Goal: Information Seeking & Learning: Learn about a topic

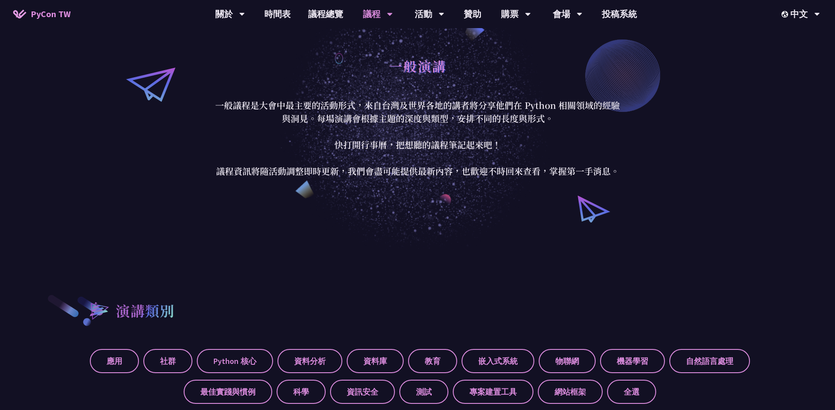
scroll to position [70, 0]
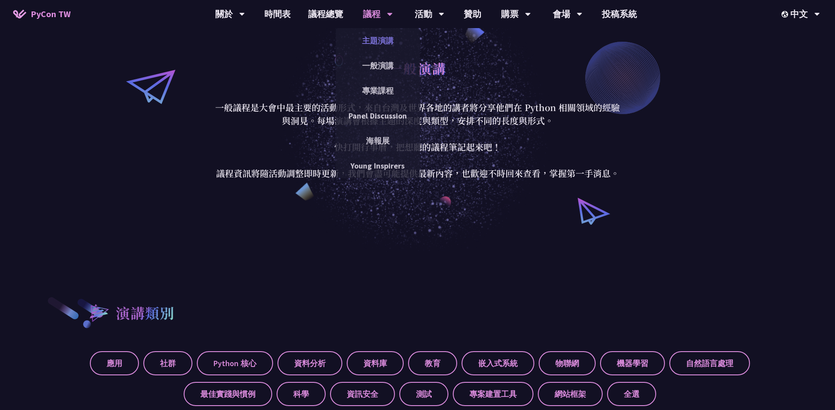
click at [387, 31] on link "主題演講" at bounding box center [378, 40] width 84 height 21
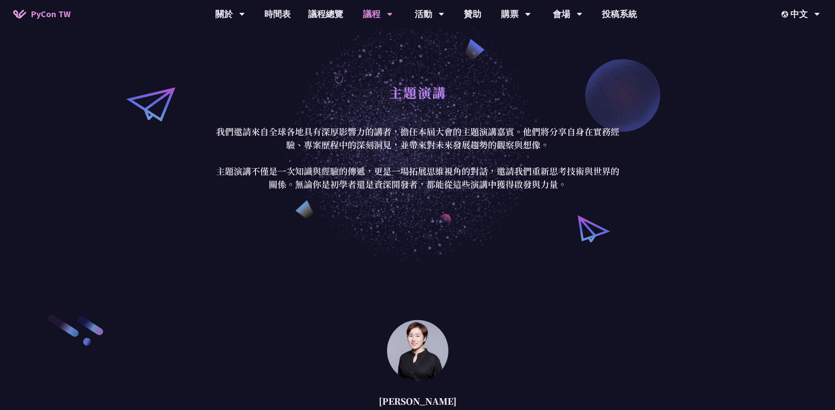
scroll to position [423, 0]
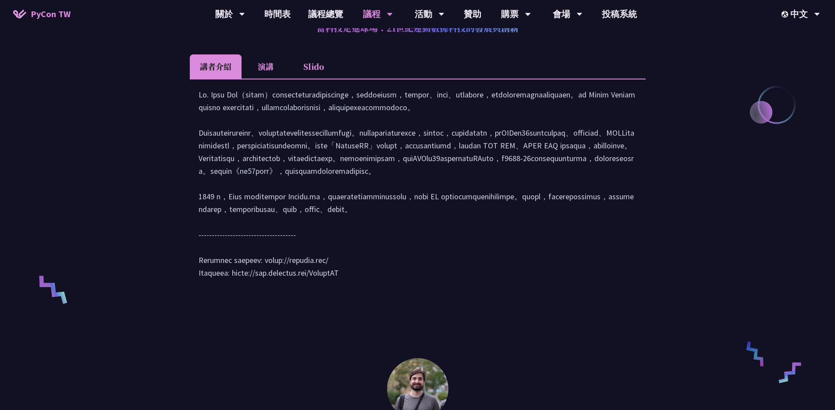
click at [281, 67] on li "演講" at bounding box center [266, 66] width 48 height 24
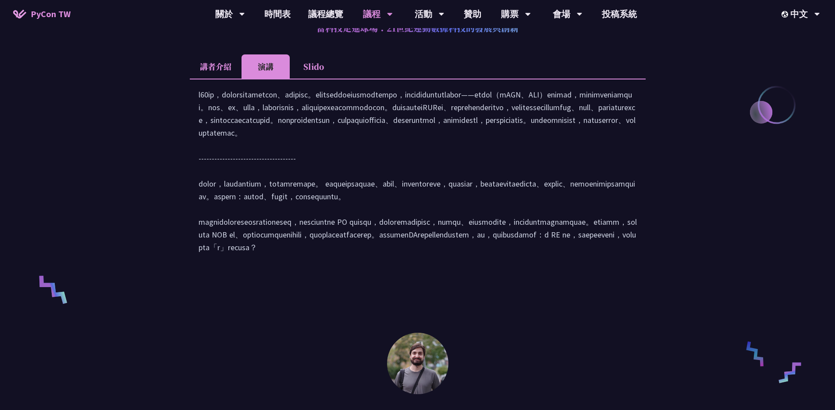
click at [322, 65] on li "Slido" at bounding box center [314, 66] width 48 height 24
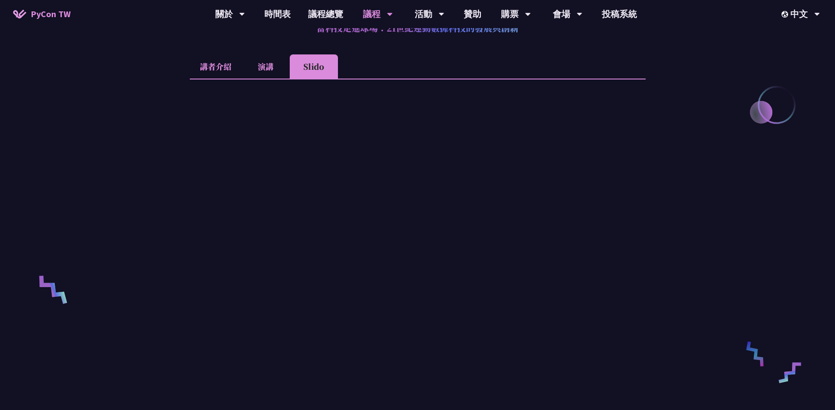
click at [217, 65] on li "講者介紹" at bounding box center [216, 66] width 52 height 24
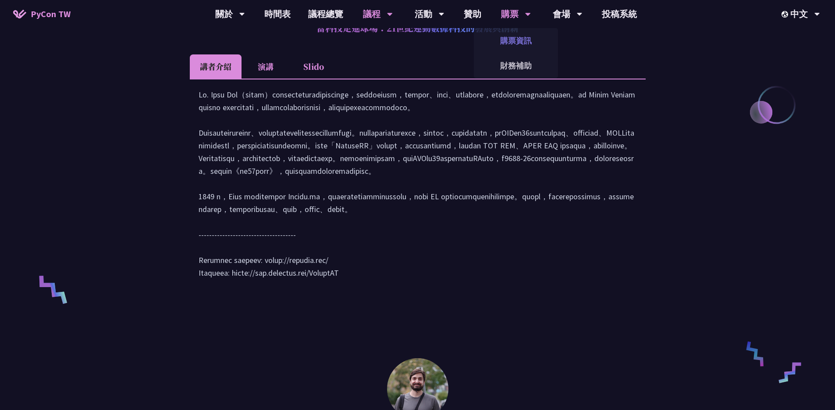
click at [509, 39] on link "購票資訊" at bounding box center [516, 40] width 84 height 21
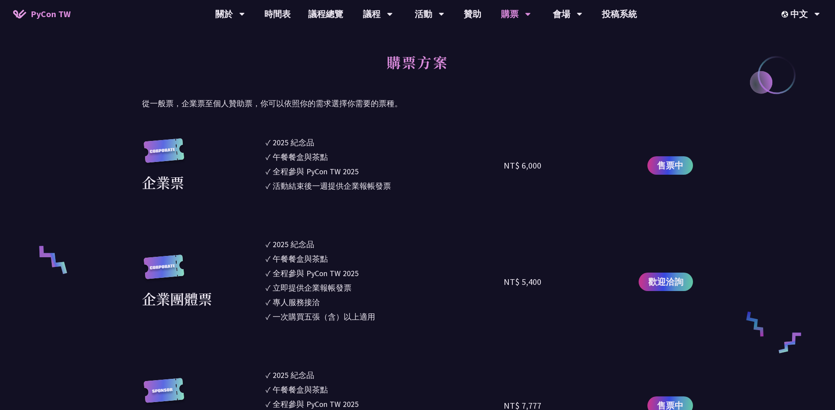
scroll to position [458, 0]
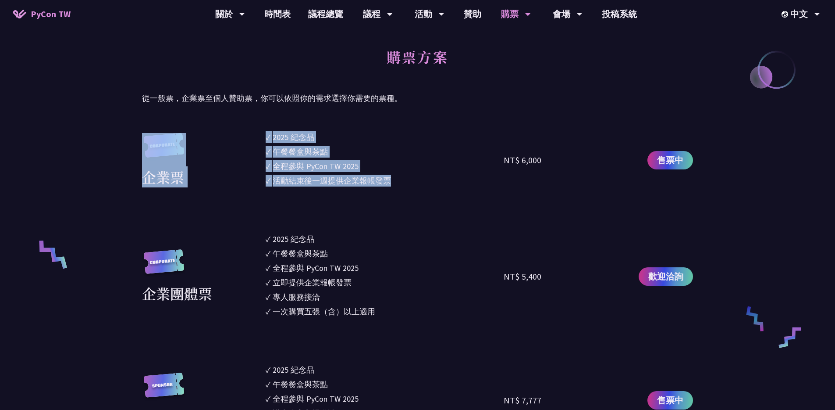
drag, startPoint x: 361, startPoint y: 183, endPoint x: 250, endPoint y: 150, distance: 116.8
click at [464, 149] on li "✓ 午餐餐盒與茶點" at bounding box center [385, 152] width 239 height 12
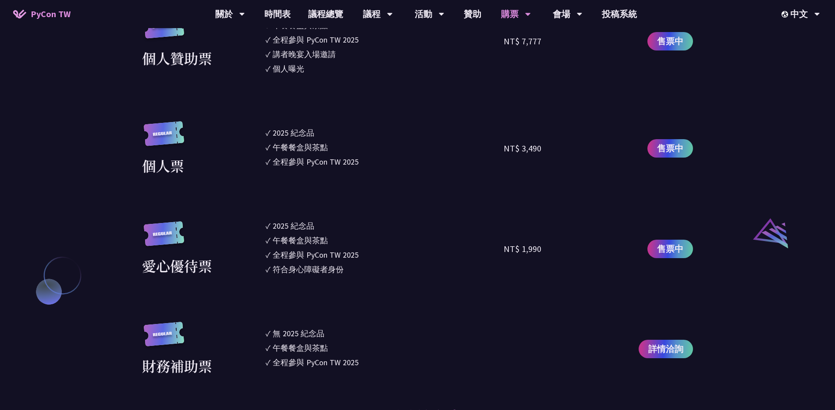
scroll to position [781, 0]
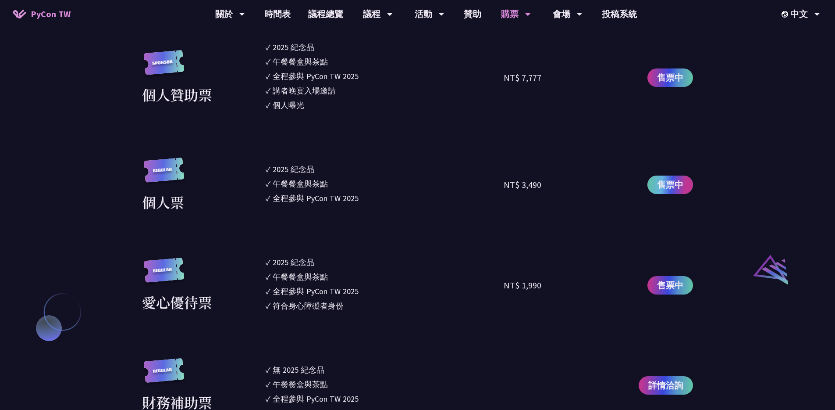
click at [676, 186] on span "售票中" at bounding box center [670, 184] width 26 height 13
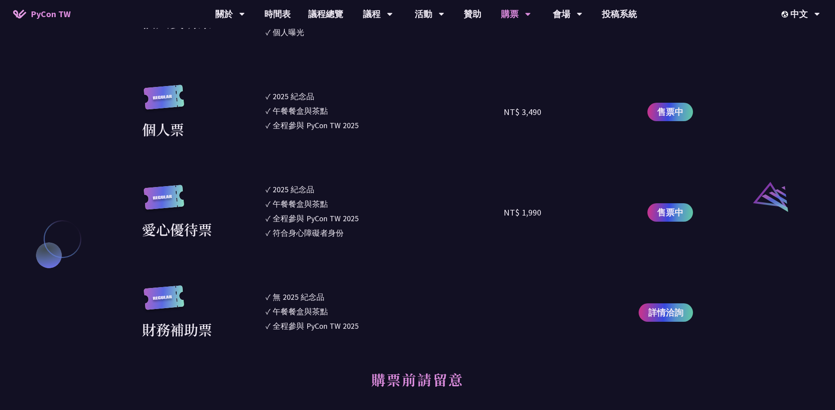
scroll to position [855, 0]
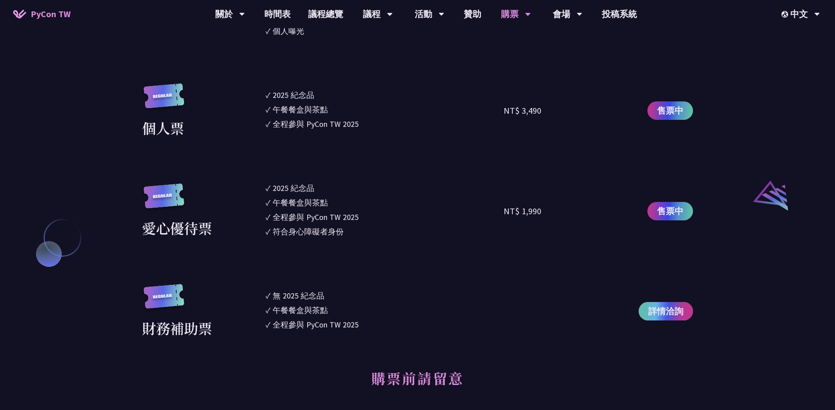
click at [671, 304] on span "詳情洽詢" at bounding box center [666, 310] width 35 height 13
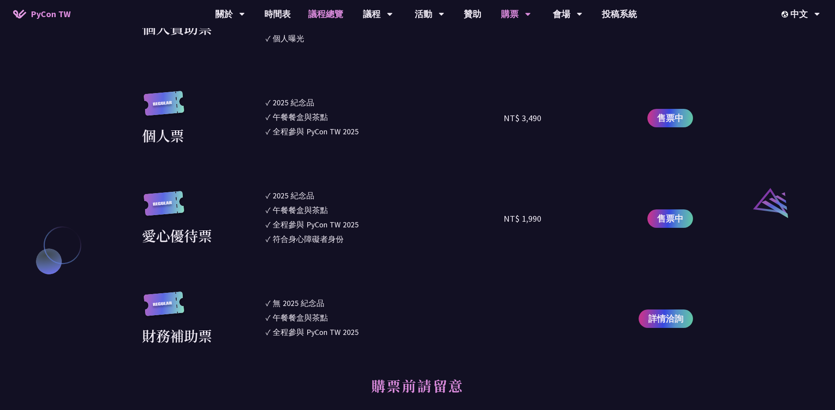
scroll to position [837, 0]
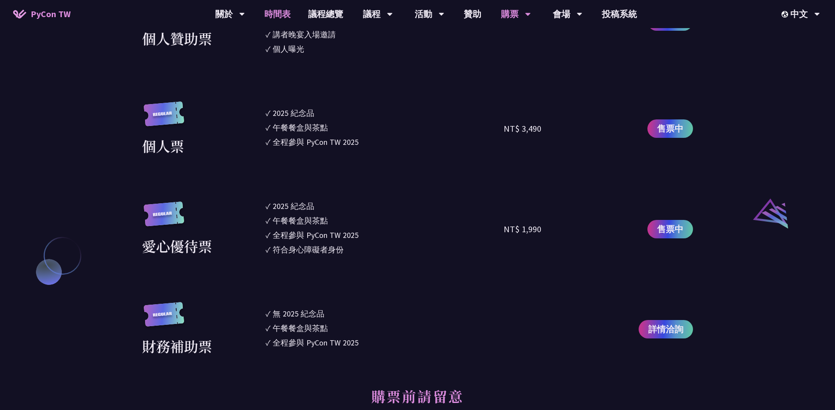
click at [283, 15] on link "時間表" at bounding box center [278, 14] width 44 height 28
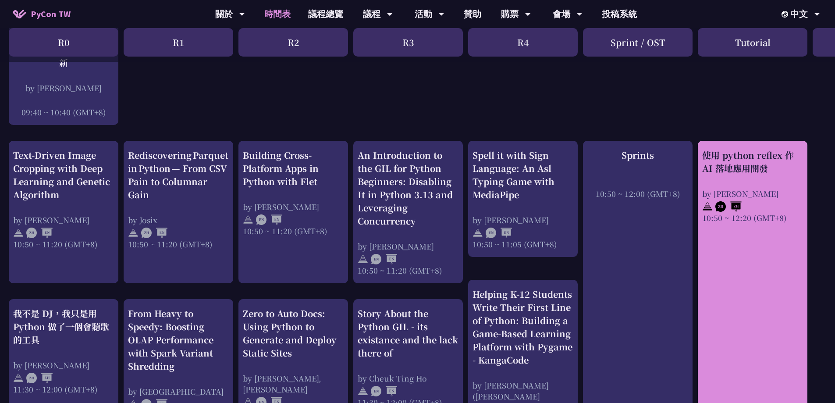
scroll to position [210, 0]
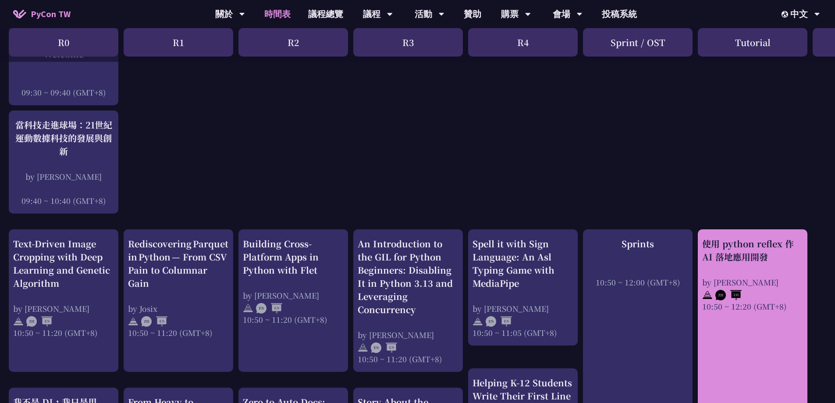
click at [750, 250] on div "使用 python reflex 作 AI 落地應用開發" at bounding box center [752, 250] width 101 height 26
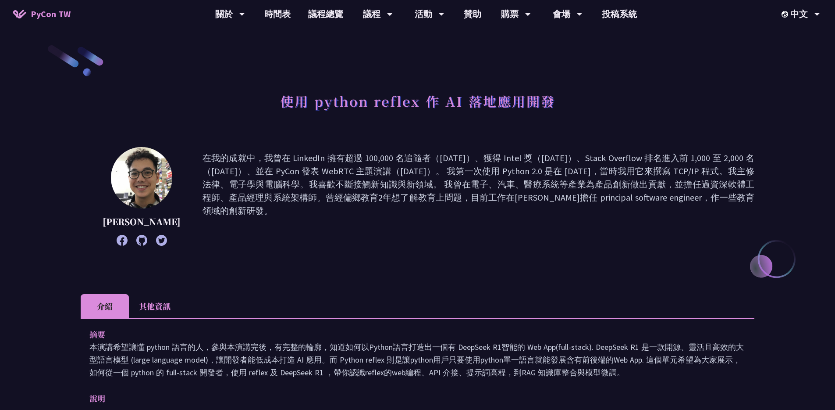
drag, startPoint x: 378, startPoint y: 157, endPoint x: 478, endPoint y: 209, distance: 113.8
click at [475, 209] on p "在我的成就中，我曾在 LinkedIn 擁有超過 100,000 名追隨者（2017 年）、獲得 Intel 獎（2018 年）、Stack Overflow…" at bounding box center [479, 196] width 552 height 90
click at [550, 225] on p "在我的成就中，我曾在 LinkedIn 擁有超過 100,000 名追隨者（2017 年）、獲得 Intel 獎（2018 年）、Stack Overflow…" at bounding box center [479, 196] width 552 height 90
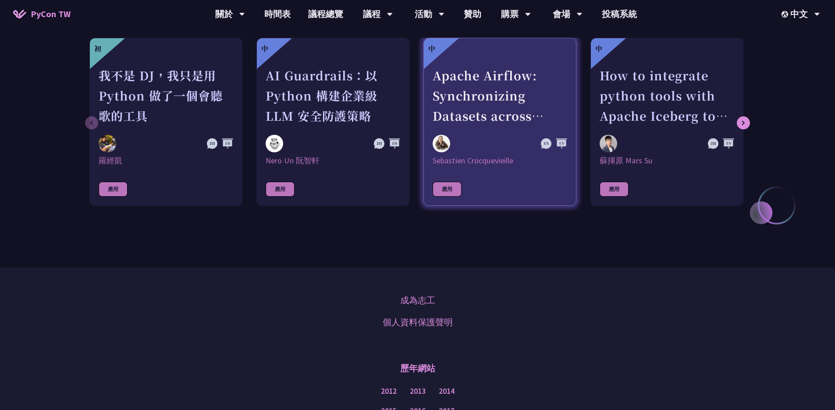
scroll to position [840, 0]
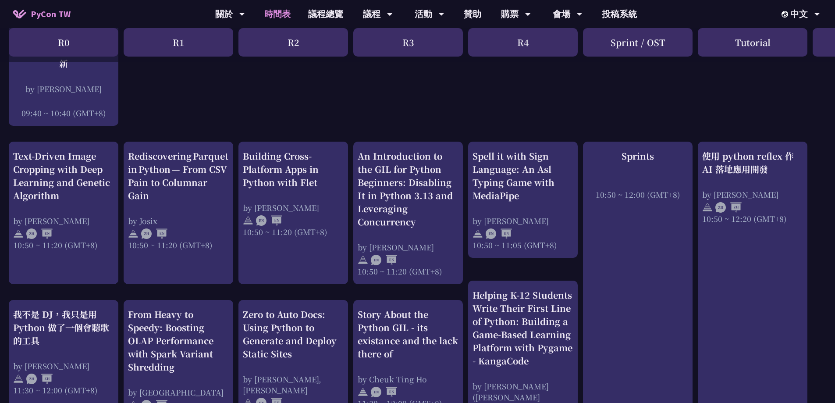
scroll to position [340, 0]
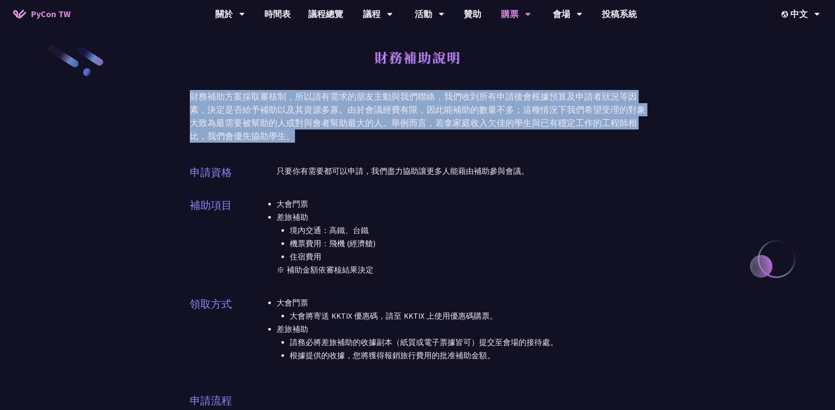
drag, startPoint x: 192, startPoint y: 86, endPoint x: 384, endPoint y: 130, distance: 197.0
click at [384, 130] on div "財務補助說明 財務補助方案採取審核制，所以請有需求的朋友主動與我們聯絡，我們收到所有申請後會根據預算及申請者狀況等因素，決定是否給予補助以及其資源多寡。由於會…" at bounding box center [417, 414] width 835 height 829
click at [384, 130] on div "財務補助方案採取審核制，所以請有需求的朋友主動與我們聯絡，我們收到所有申請後會根據預算及申請者狀況等因素，決定是否給予補助以及其資源多寡。由於會議經費有限，因…" at bounding box center [418, 116] width 456 height 53
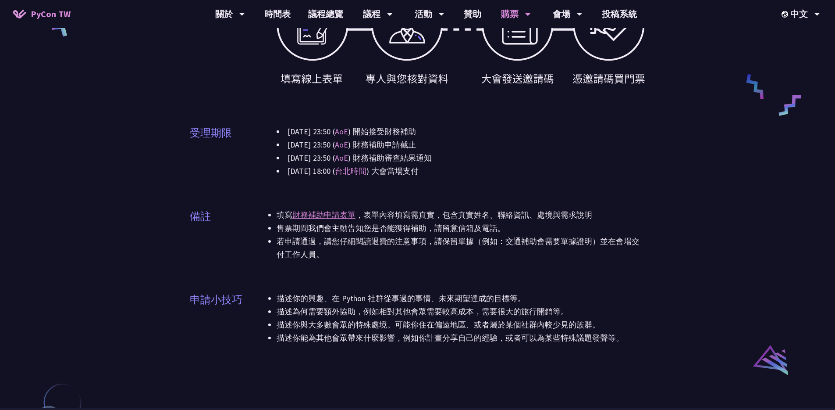
scroll to position [589, 0]
